Goal: Information Seeking & Learning: Learn about a topic

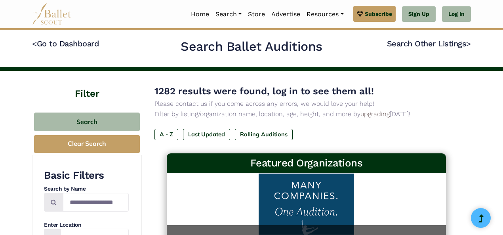
scroll to position [2, 0]
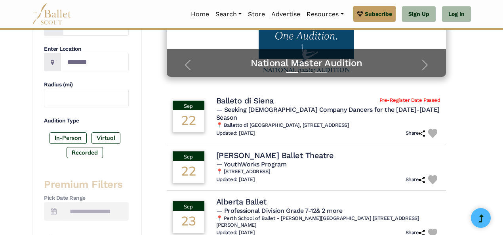
scroll to position [192, 0]
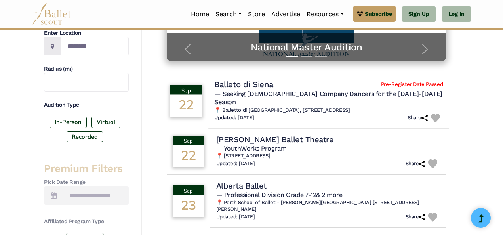
click at [288, 94] on span "— Seeking [DEMOGRAPHIC_DATA] Company Dancers for the [DATE]-[DATE] Season" at bounding box center [328, 98] width 228 height 16
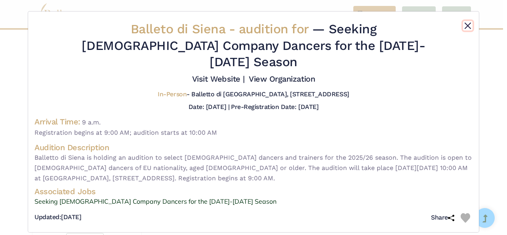
click at [467, 27] on button "Close" at bounding box center [468, 26] width 10 height 10
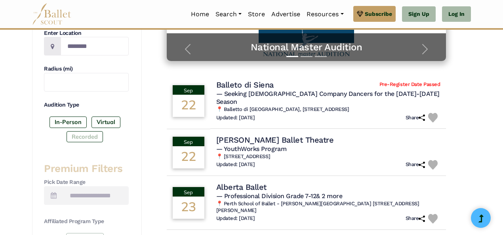
click at [96, 136] on label "Recorded" at bounding box center [85, 136] width 36 height 11
click at [103, 122] on label "Virtual" at bounding box center [106, 122] width 29 height 11
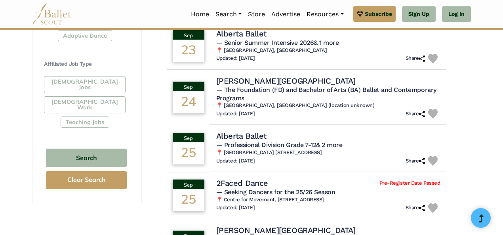
scroll to position [455, 0]
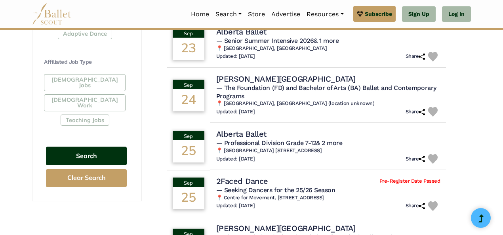
click at [110, 147] on button "Search" at bounding box center [86, 156] width 81 height 19
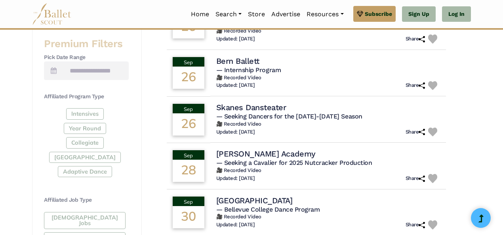
scroll to position [319, 0]
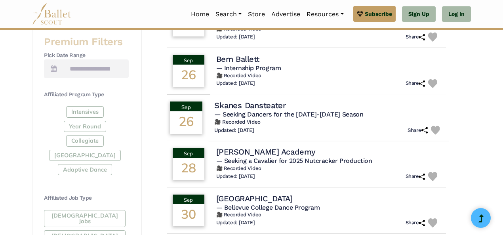
click at [342, 119] on h6 "🎥 Recorded Video" at bounding box center [328, 122] width 229 height 7
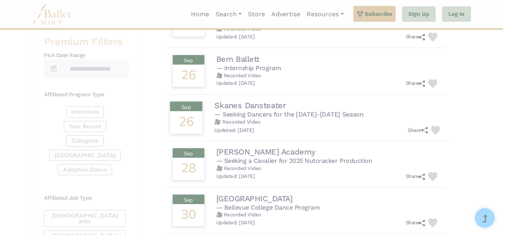
click at [342, 113] on body "Premium Feature Make this audition season count. Upgrade to premium for access …" at bounding box center [253, 109] width 507 height 857
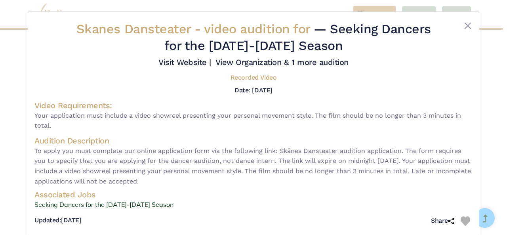
click at [464, 33] on div at bounding box center [454, 39] width 36 height 36
click at [466, 23] on button "Close" at bounding box center [468, 26] width 10 height 10
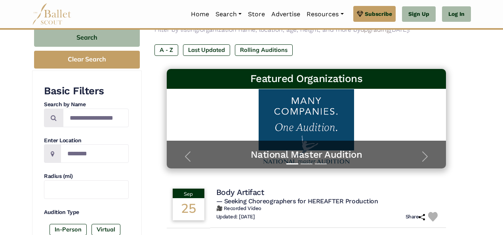
scroll to position [87, 0]
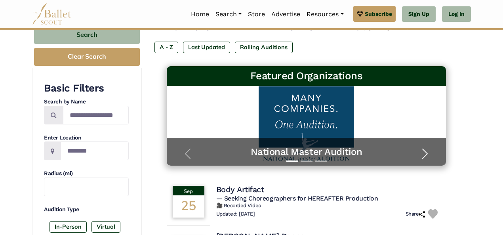
click at [426, 155] on span "button" at bounding box center [425, 153] width 13 height 13
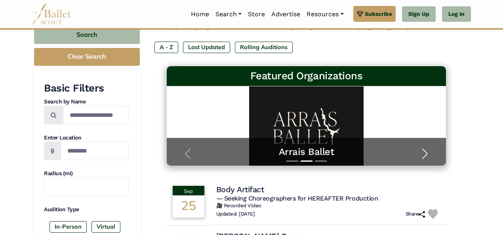
click at [426, 155] on span "button" at bounding box center [425, 153] width 13 height 13
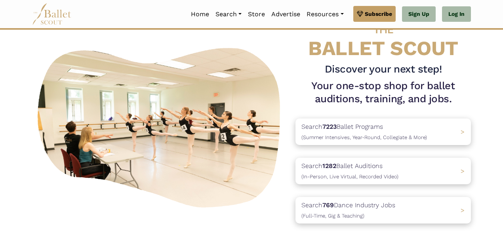
scroll to position [32, 0]
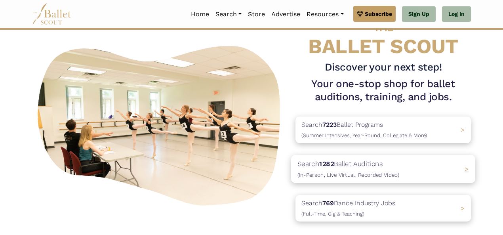
click at [320, 162] on p "Search 1282 Ballet Auditions (In-Person, Live Virtual, Recorded Video)" at bounding box center [349, 169] width 102 height 21
